Goal: Obtain resource: Obtain resource

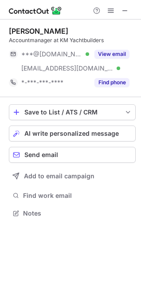
scroll to position [207, 141]
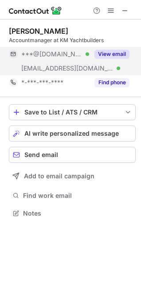
click at [103, 53] on button "View email" at bounding box center [111, 54] width 35 height 9
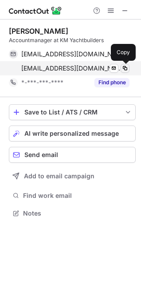
click at [122, 68] on span at bounding box center [125, 68] width 7 height 7
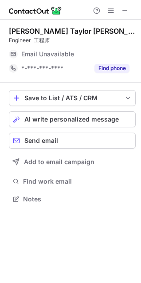
scroll to position [4, 4]
click at [126, 12] on span at bounding box center [125, 10] width 7 height 7
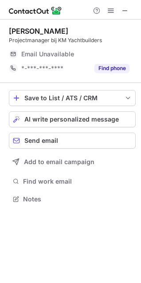
scroll to position [193, 141]
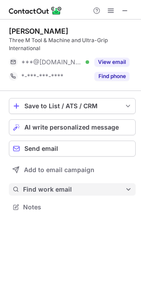
scroll to position [200, 141]
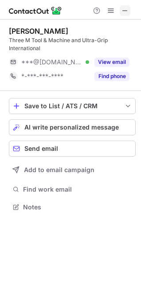
click at [125, 8] on span at bounding box center [125, 10] width 7 height 7
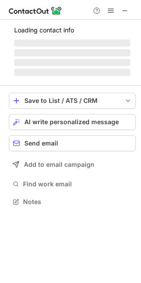
scroll to position [207, 141]
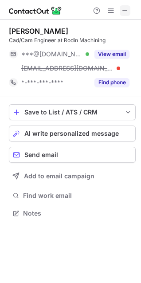
click at [127, 11] on span at bounding box center [125, 10] width 7 height 7
